Goal: Navigation & Orientation: Understand site structure

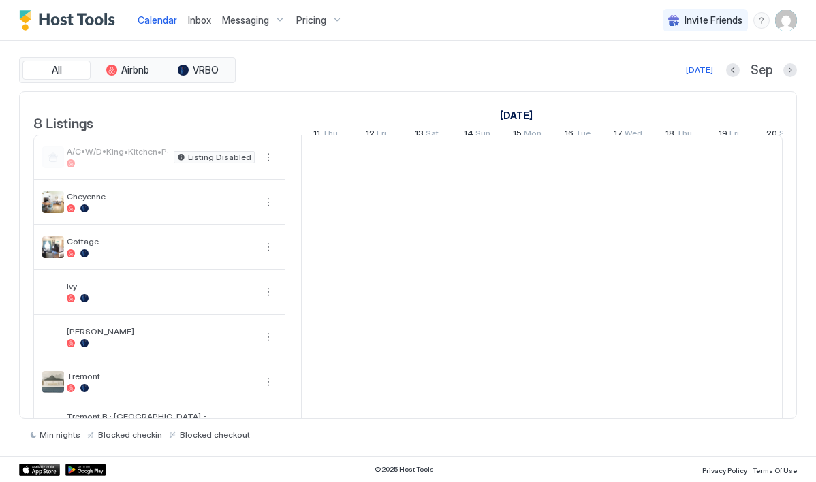
scroll to position [0, 757]
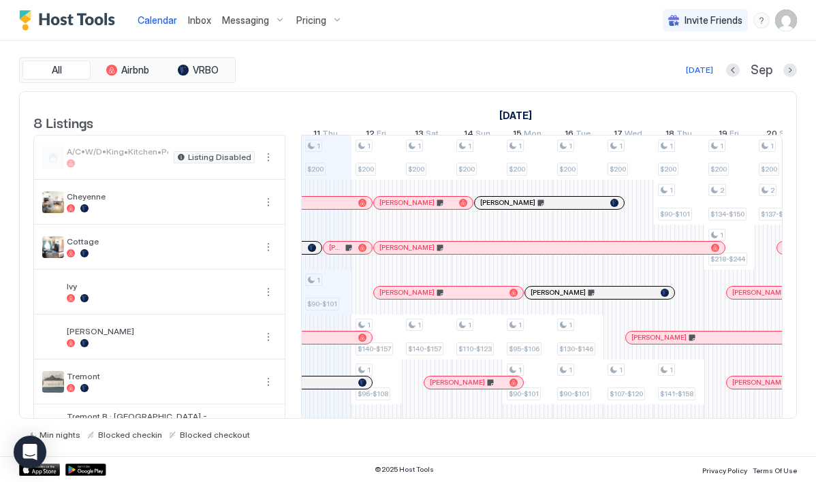
click at [322, 343] on div at bounding box center [322, 338] width 11 height 11
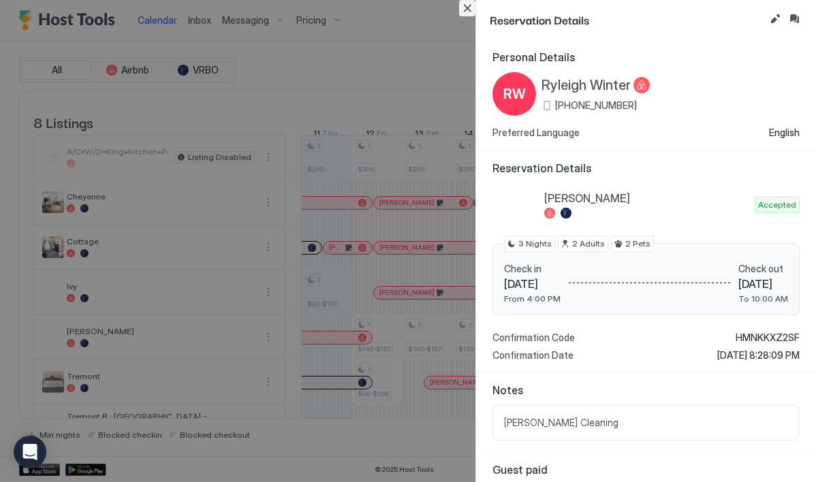
click at [467, 6] on button "Close" at bounding box center [467, 8] width 16 height 16
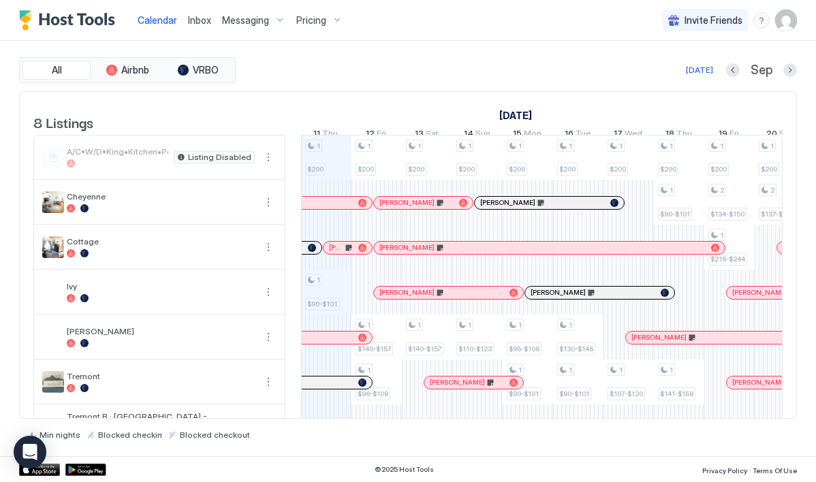
click at [335, 388] on div at bounding box center [335, 383] width 11 height 11
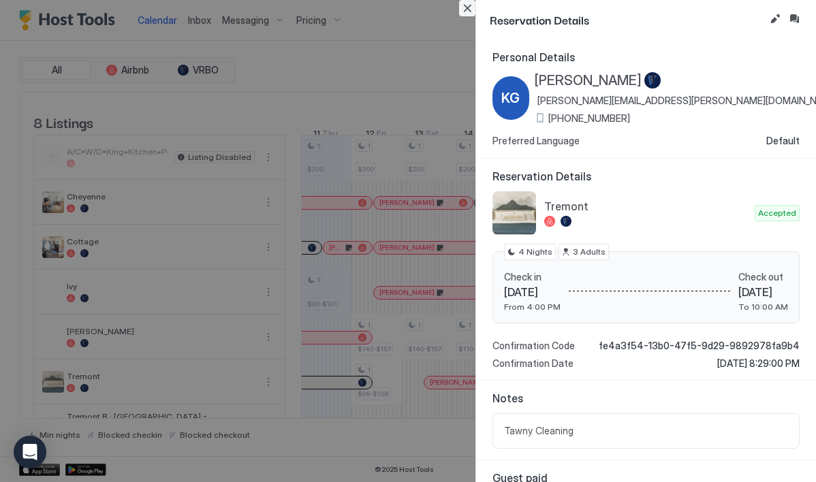
click at [469, 11] on button "Close" at bounding box center [467, 8] width 16 height 16
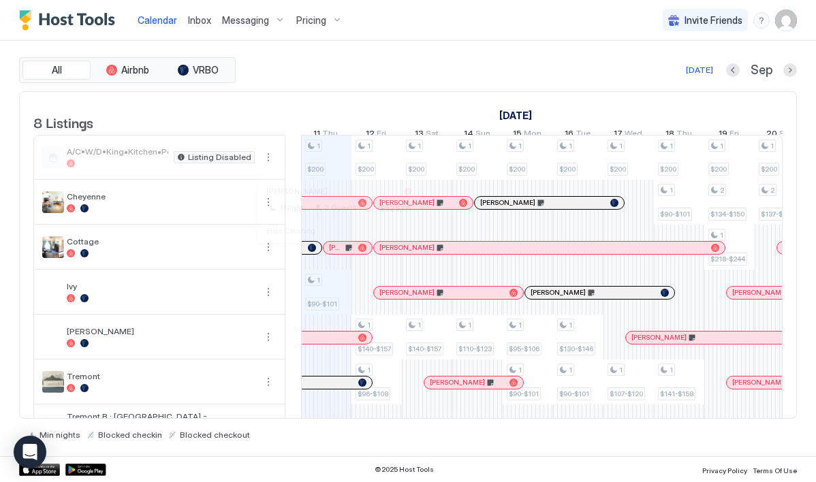
click at [334, 253] on div at bounding box center [333, 248] width 11 height 11
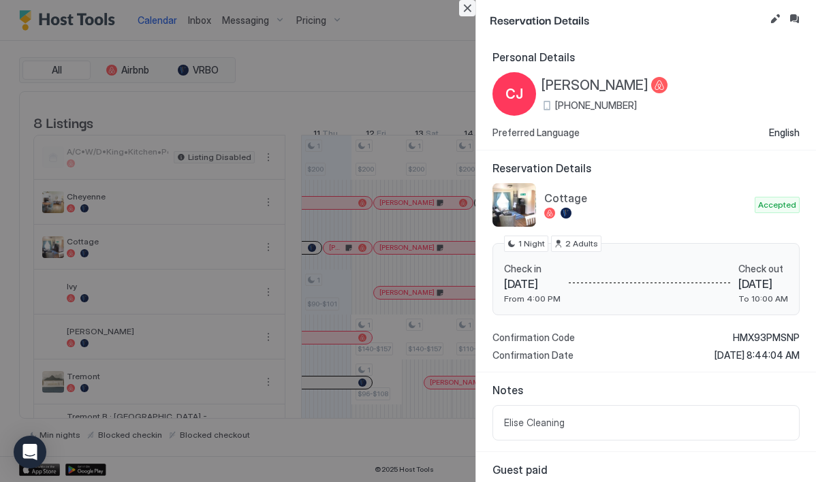
click at [468, 10] on button "Close" at bounding box center [467, 8] width 16 height 16
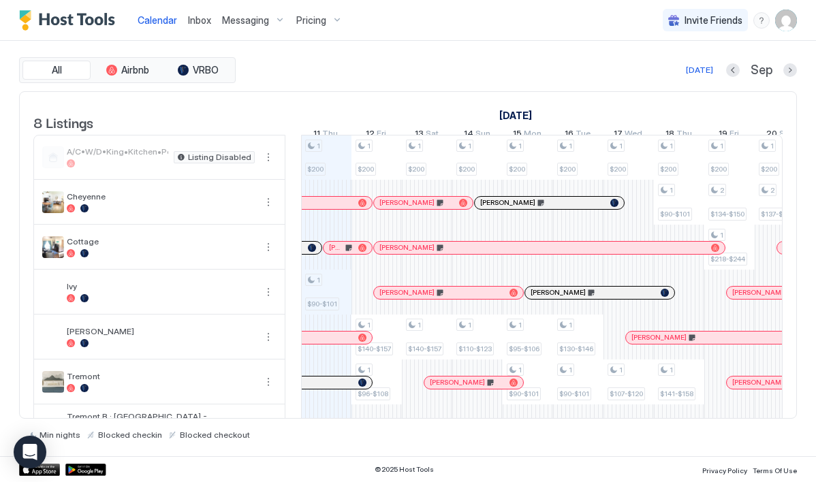
click at [315, 209] on div at bounding box center [314, 203] width 11 height 11
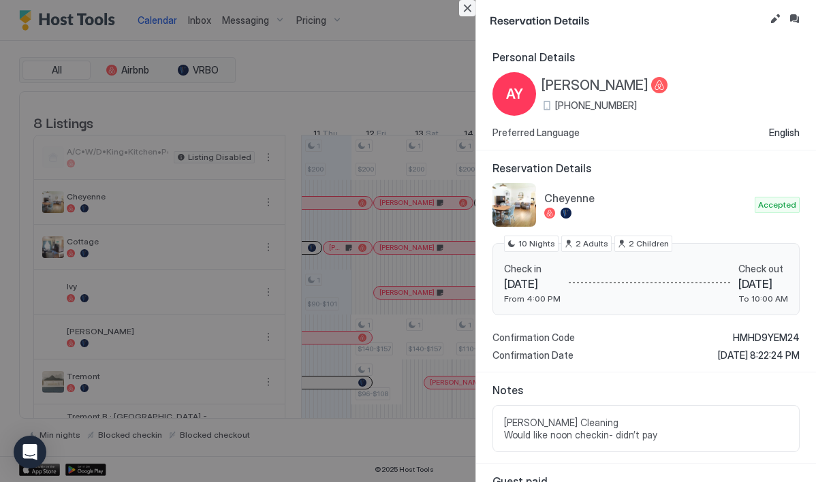
click at [468, 5] on button "Close" at bounding box center [467, 8] width 16 height 16
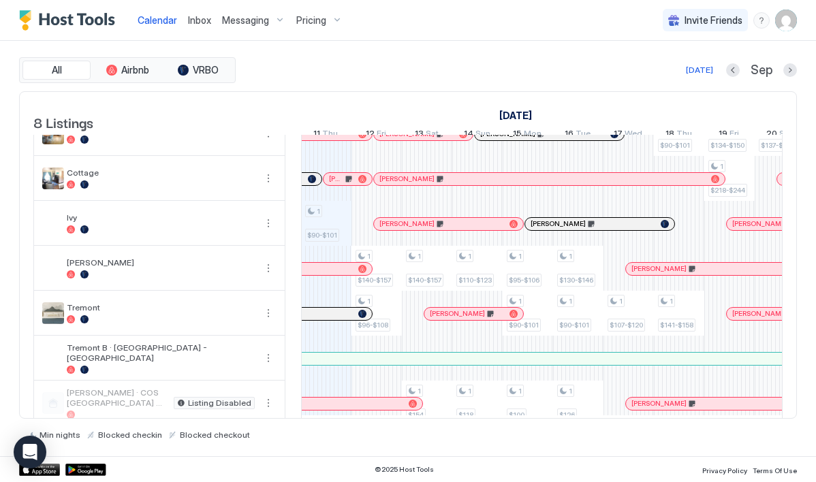
scroll to position [97, 0]
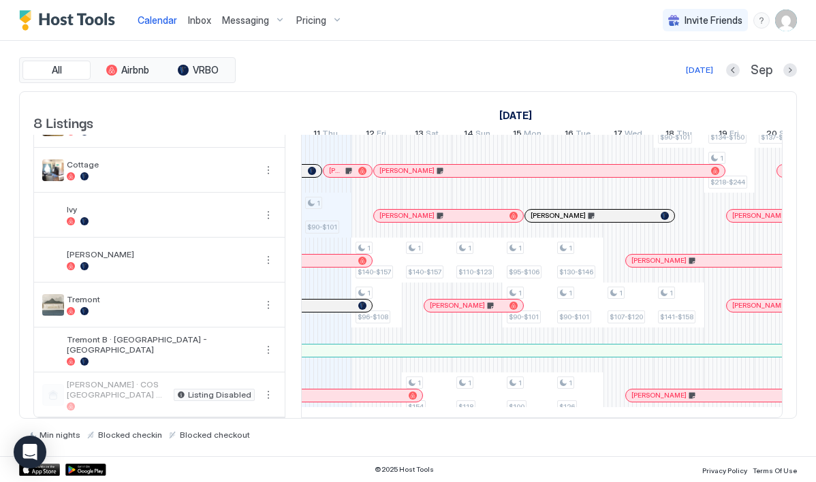
click at [332, 390] on div at bounding box center [331, 395] width 11 height 11
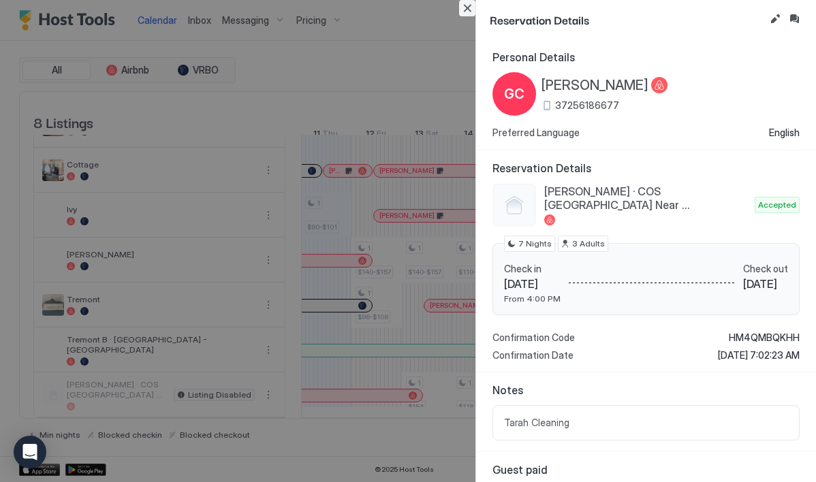
click at [469, 7] on button "Close" at bounding box center [467, 8] width 16 height 16
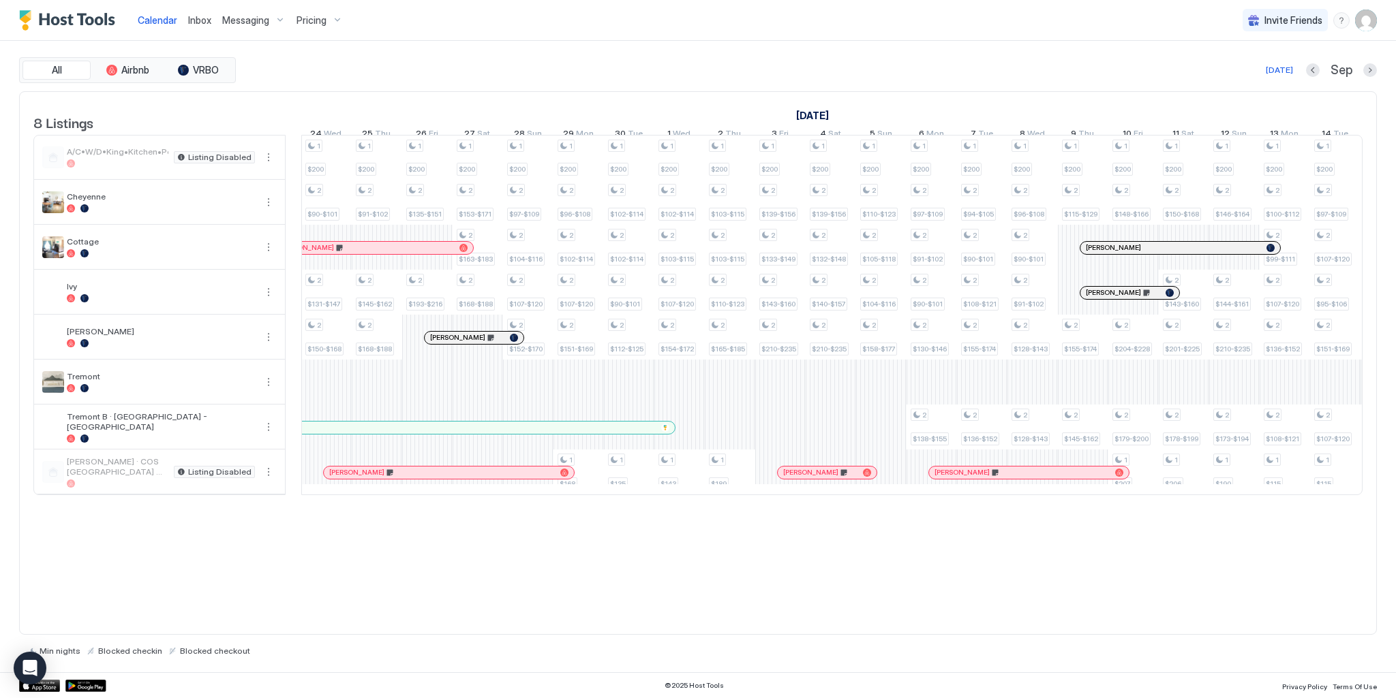
scroll to position [0, 0]
